Goal: Task Accomplishment & Management: Use online tool/utility

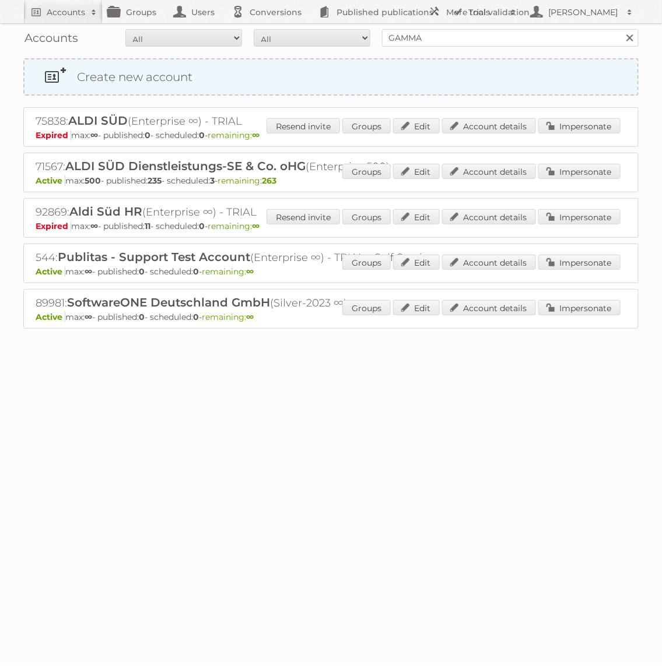
type input "GAMMA"
click at [620, 29] on input "Search" at bounding box center [628, 37] width 17 height 17
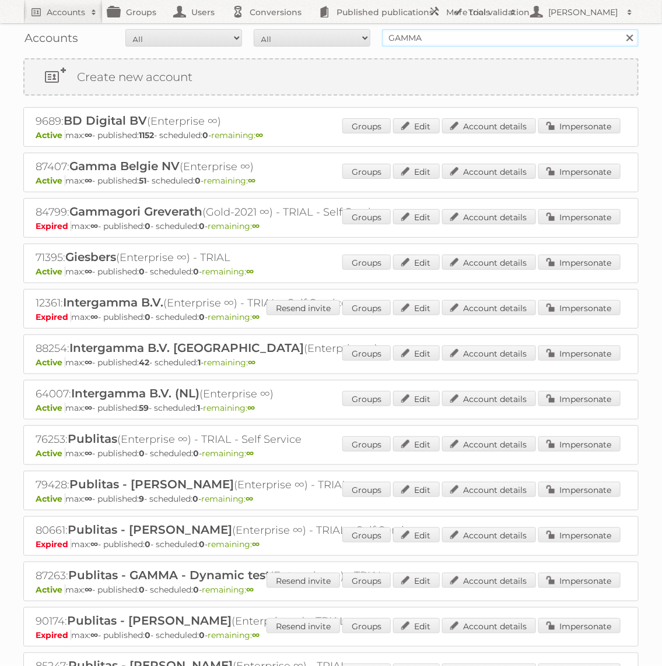
click at [457, 33] on input "GAMMA" at bounding box center [510, 37] width 256 height 17
click at [574, 392] on link "Impersonate" at bounding box center [579, 398] width 82 height 15
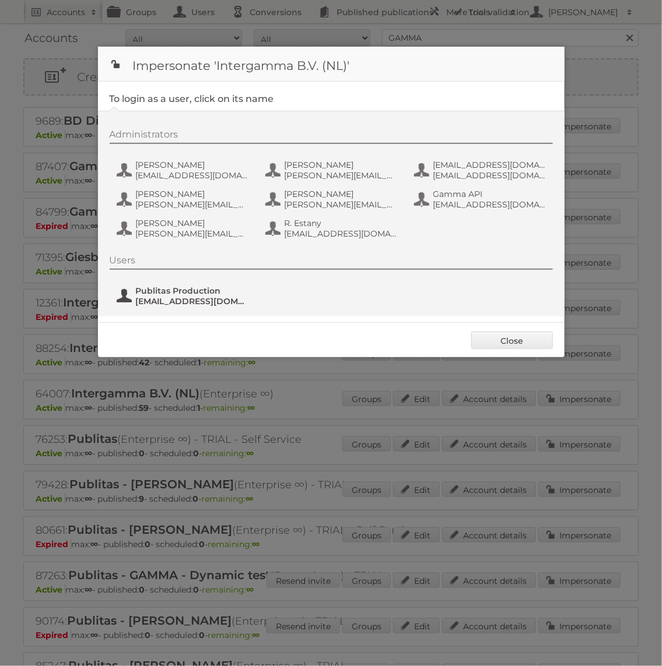
click at [207, 302] on span "fs+gamma@publitas.com" at bounding box center [192, 301] width 113 height 10
